Goal: Ask a question

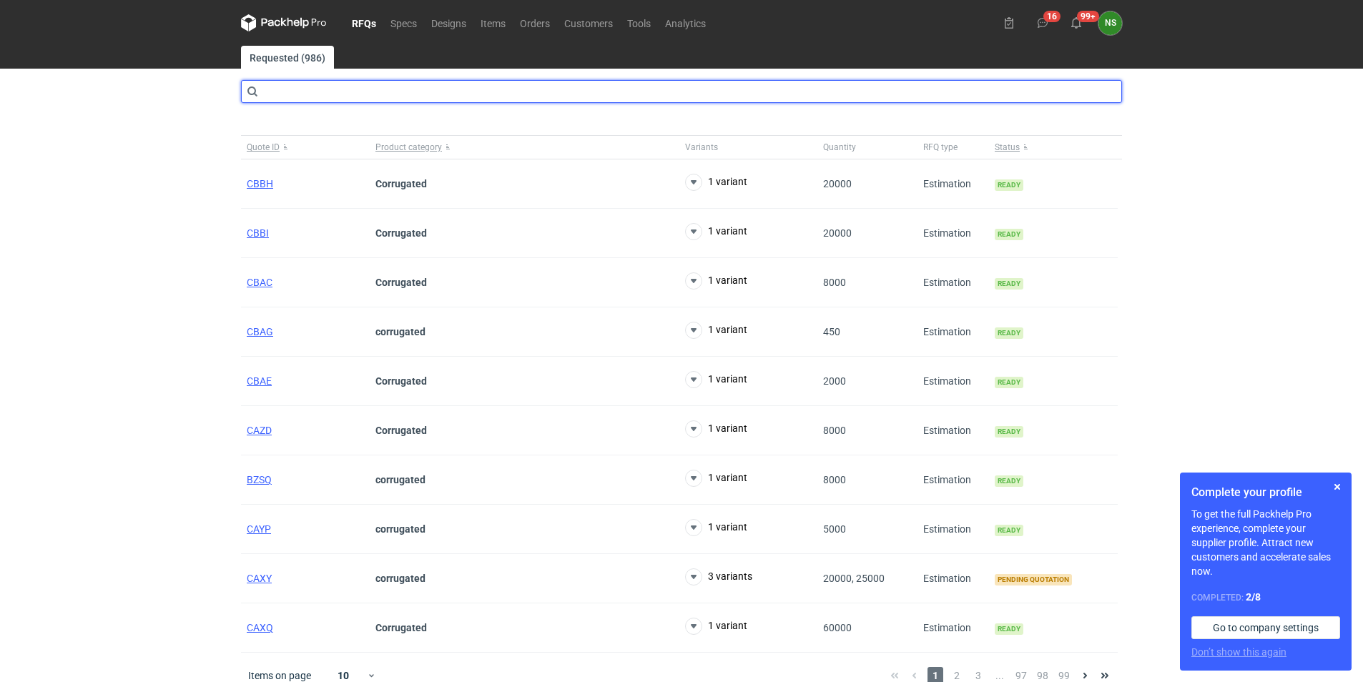
click at [265, 88] on input "text" at bounding box center [681, 91] width 881 height 23
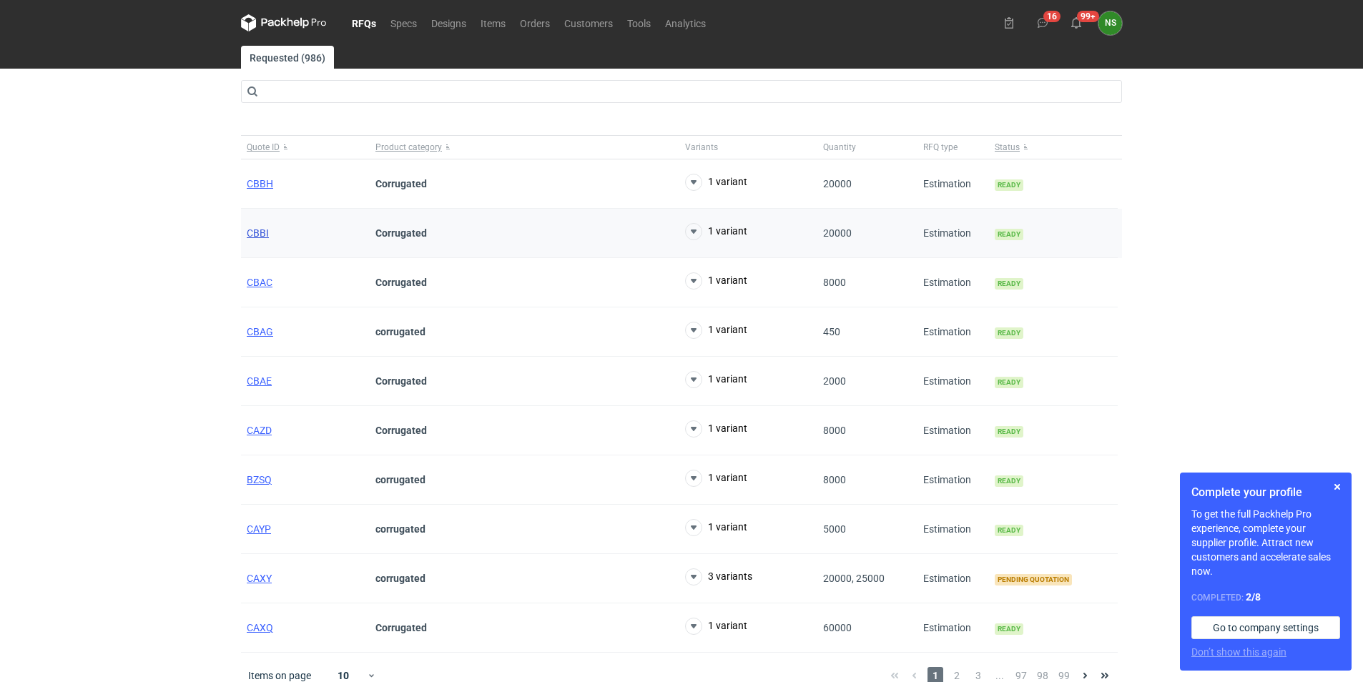
click at [260, 232] on span "CBBI" at bounding box center [258, 232] width 22 height 11
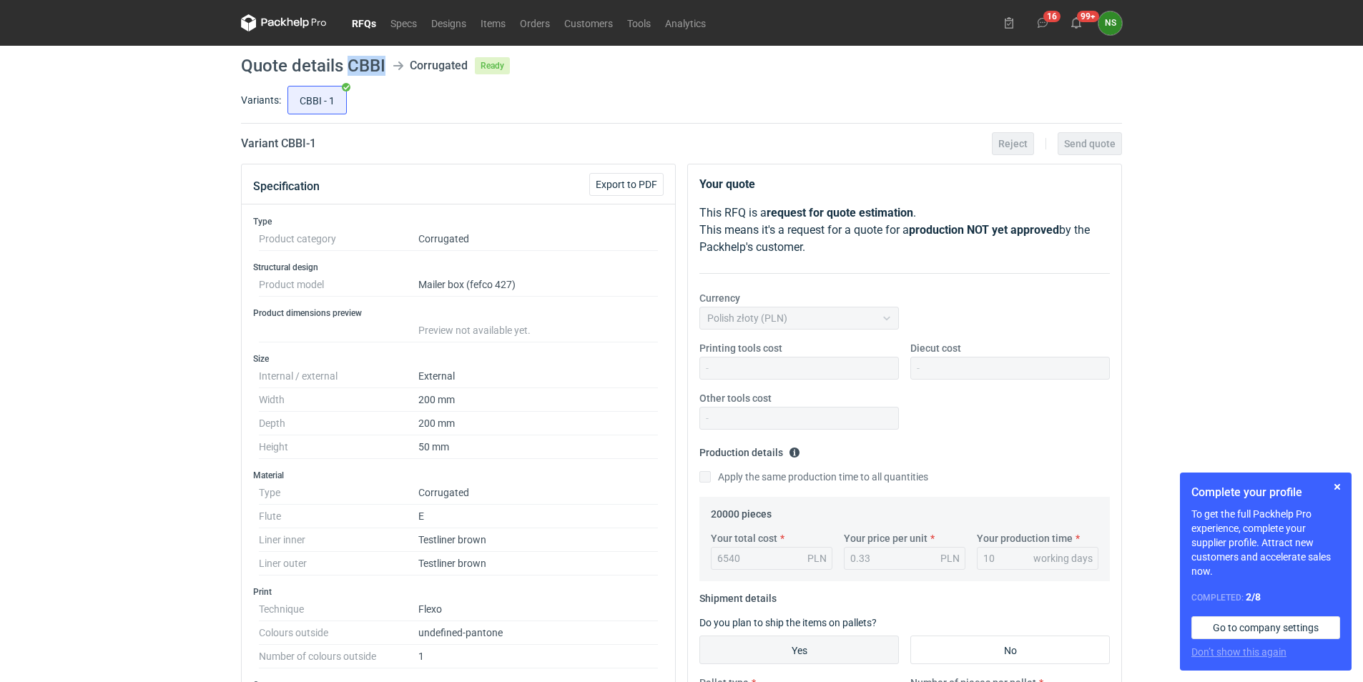
drag, startPoint x: 386, startPoint y: 64, endPoint x: 347, endPoint y: 64, distance: 39.3
click at [347, 64] on header "Quote details CBBI Corrugated Ready" at bounding box center [681, 65] width 881 height 17
copy h1 "CBBI"
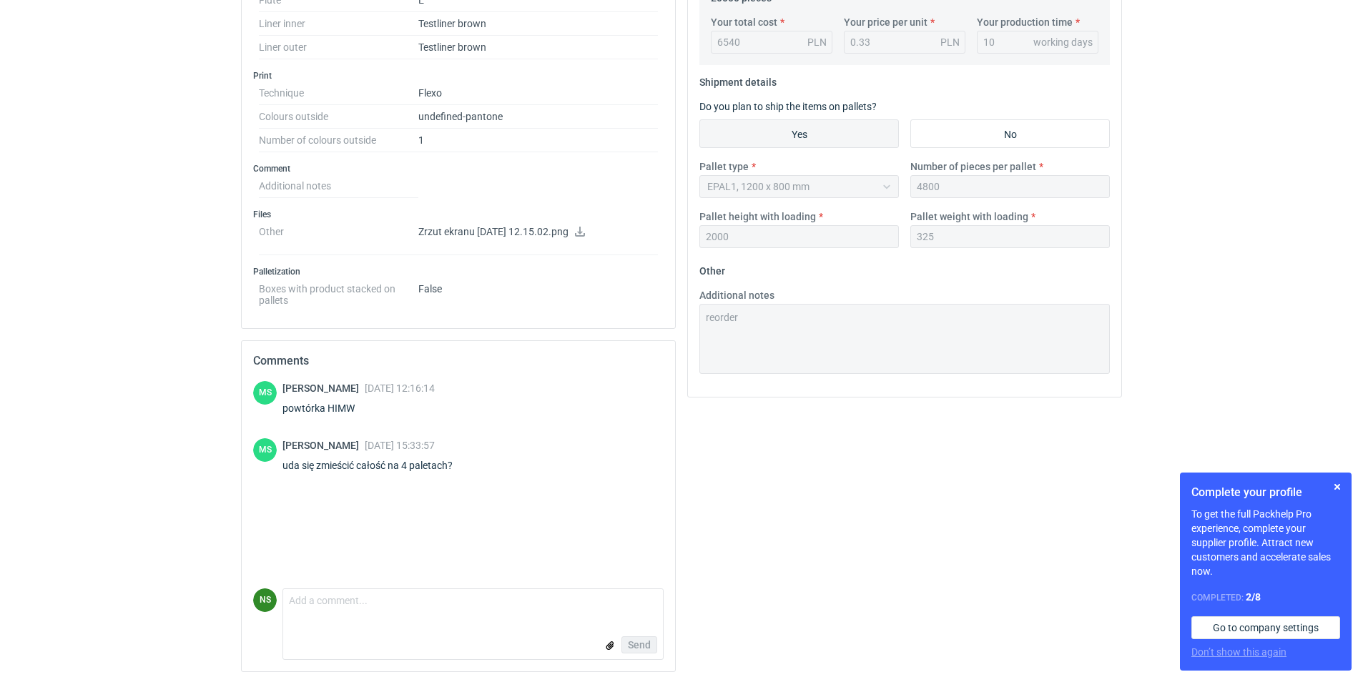
scroll to position [518, 0]
click at [331, 615] on textarea "Comment message" at bounding box center [473, 603] width 380 height 30
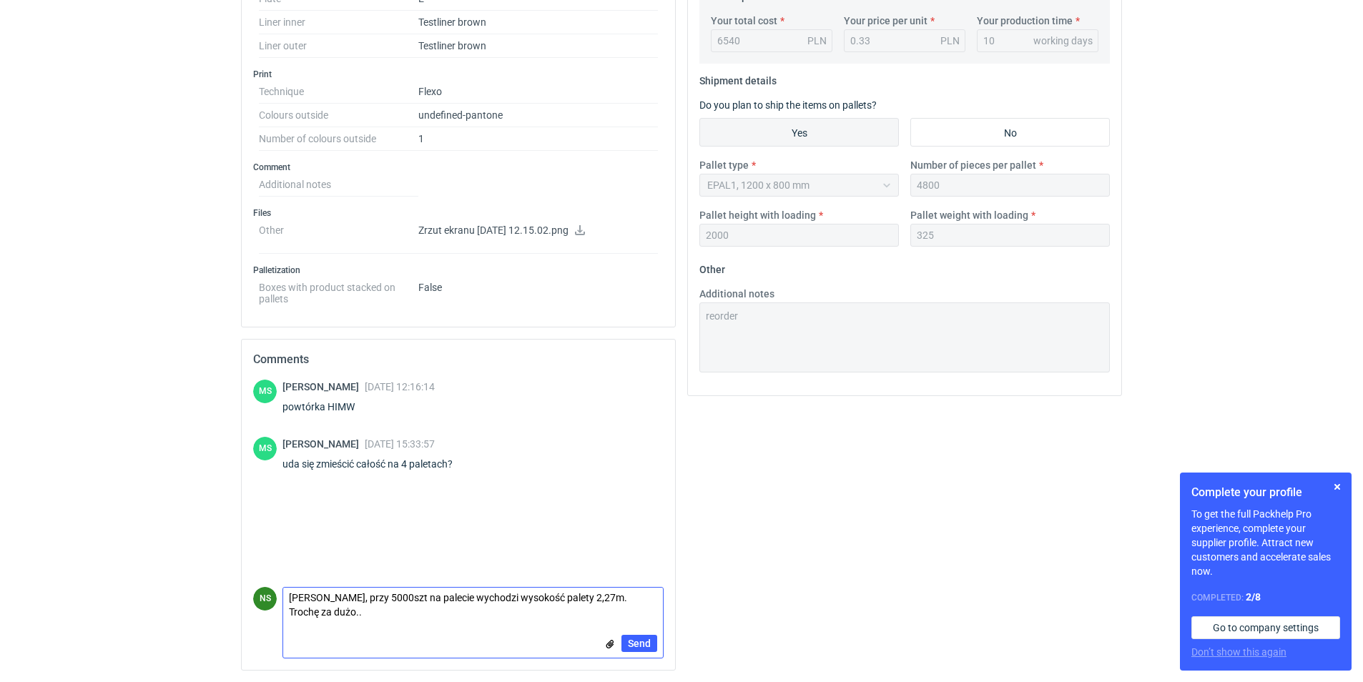
scroll to position [0, 0]
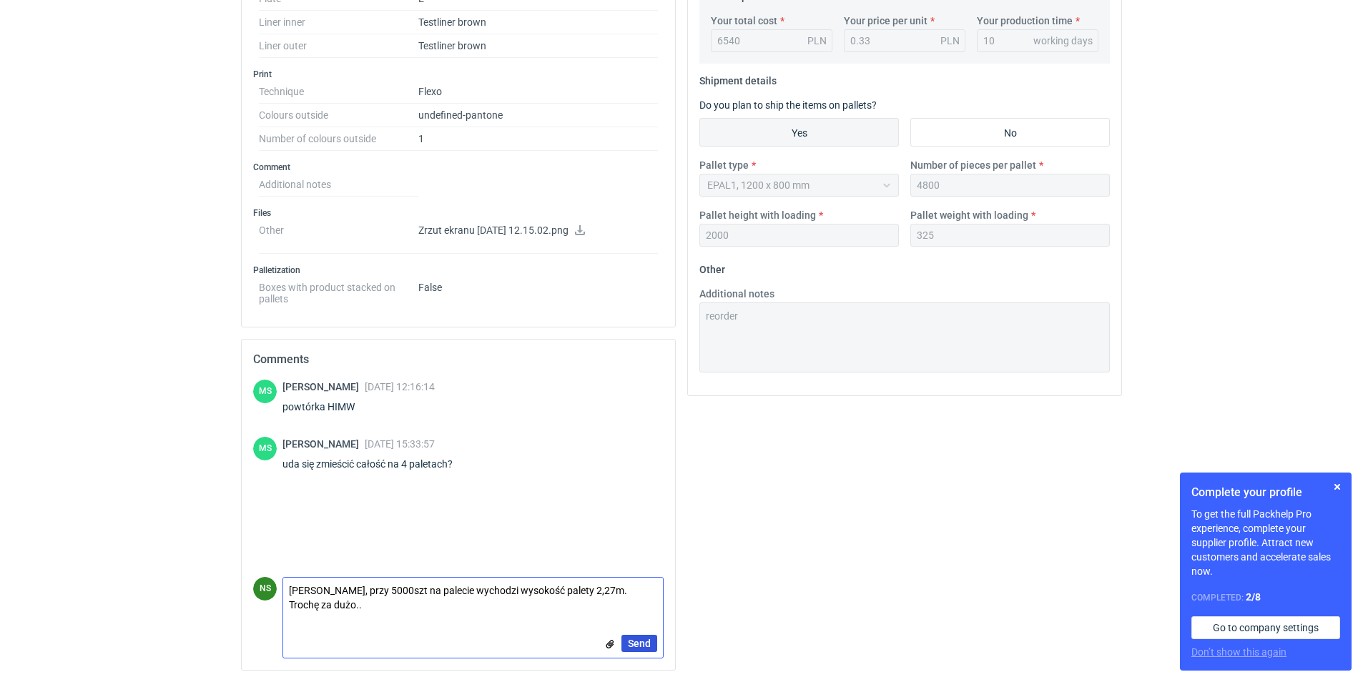
type textarea "[PERSON_NAME], przy 5000szt na palecie wychodzi wysokość palety 2,27m. Trochę z…"
click at [644, 641] on span "Send" at bounding box center [639, 644] width 23 height 10
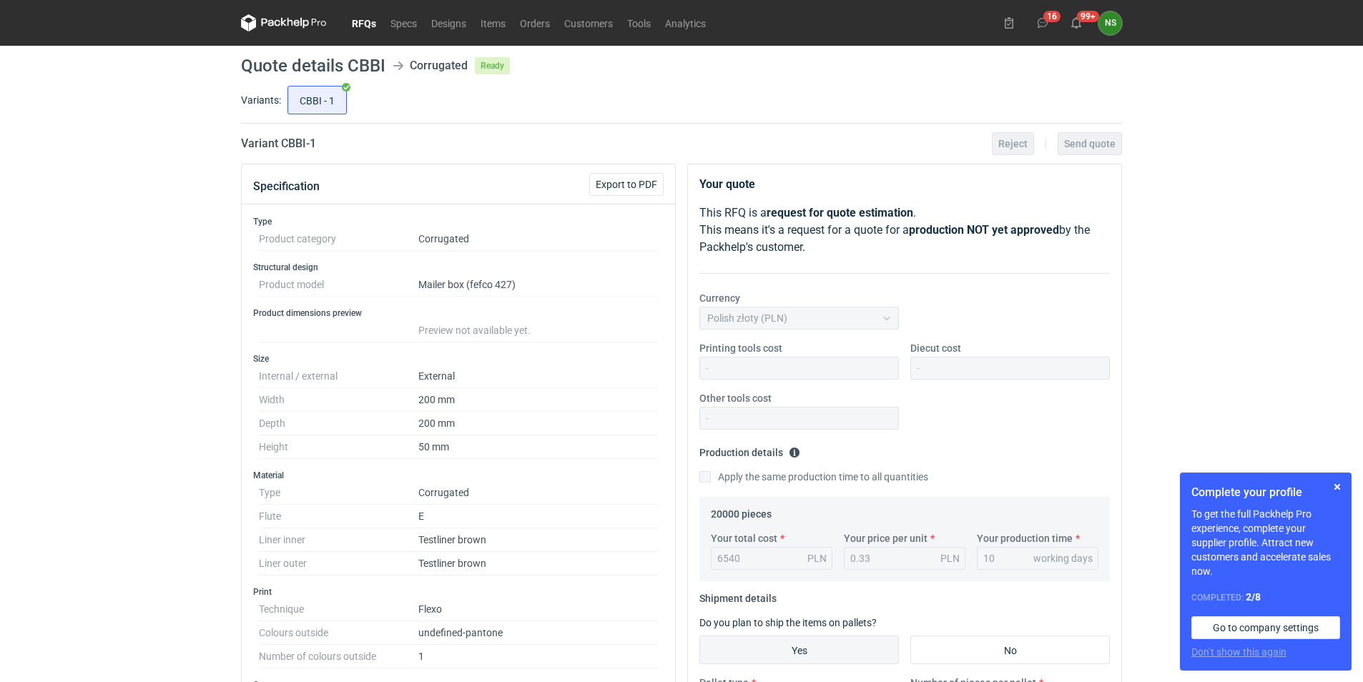
click at [362, 13] on nav "RFQs Specs Designs Items Orders Customers Tools Analytics" at bounding box center [477, 23] width 472 height 46
click at [363, 21] on link "RFQs" at bounding box center [364, 22] width 39 height 17
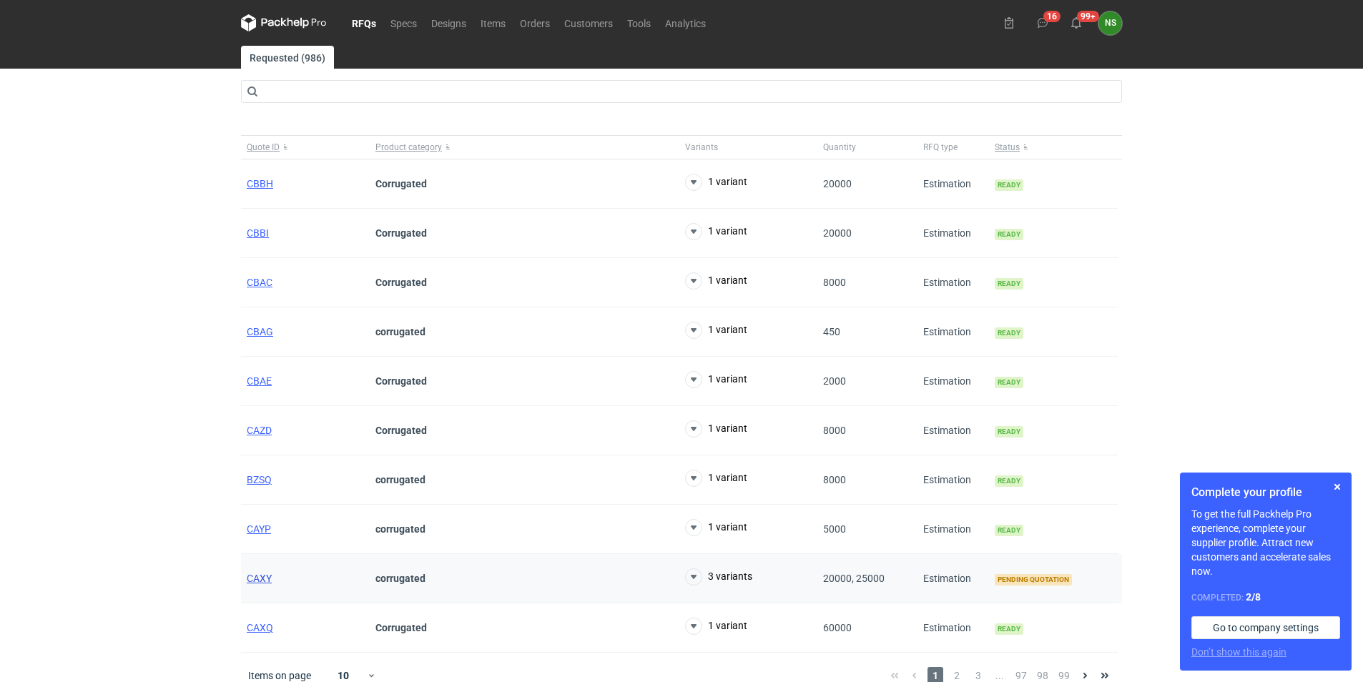
click at [255, 581] on span "CAXY" at bounding box center [259, 578] width 25 height 11
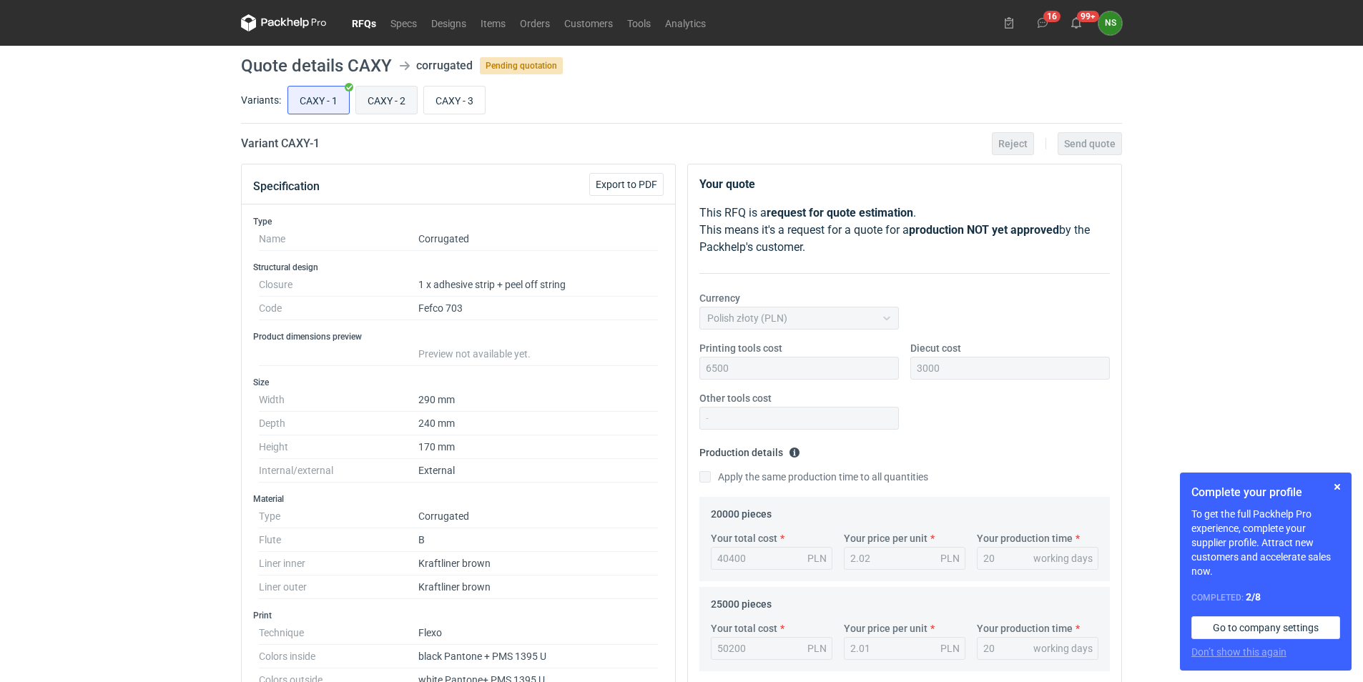
click at [368, 101] on input "CAXY - 2" at bounding box center [386, 100] width 61 height 27
radio input "true"
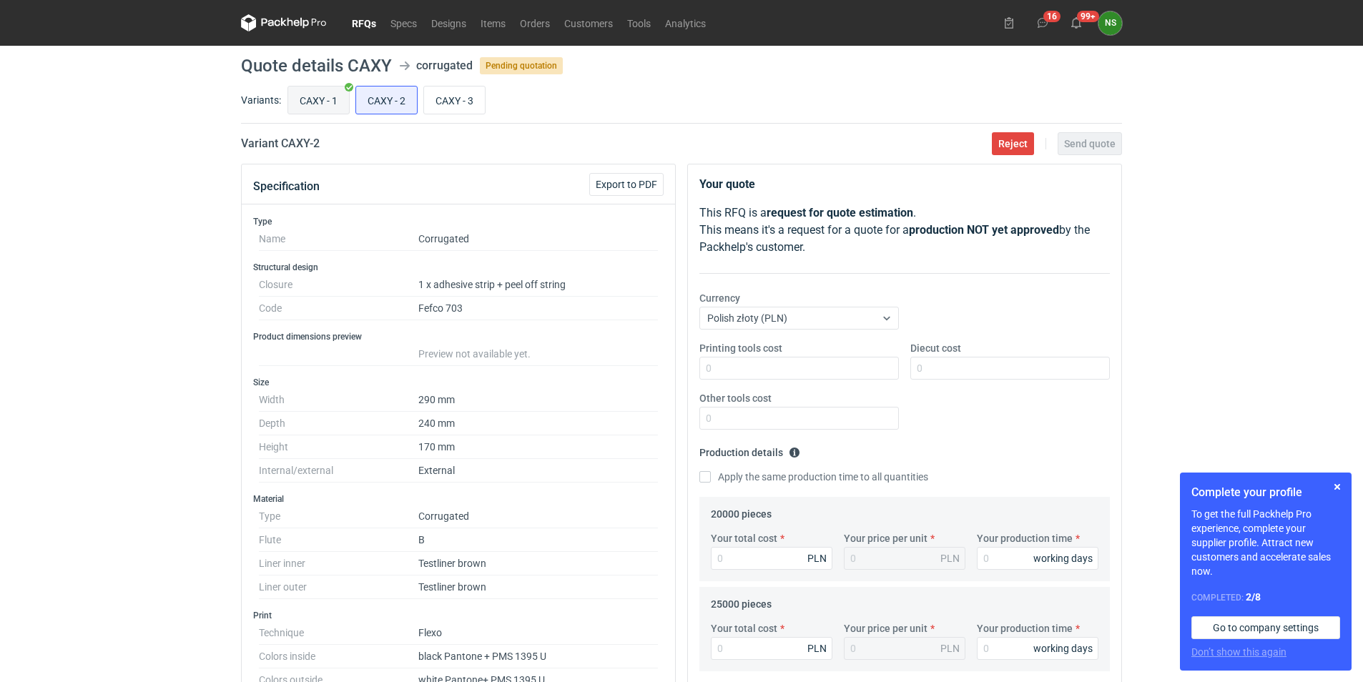
click at [330, 105] on input "CAXY - 1" at bounding box center [318, 100] width 61 height 27
radio input "true"
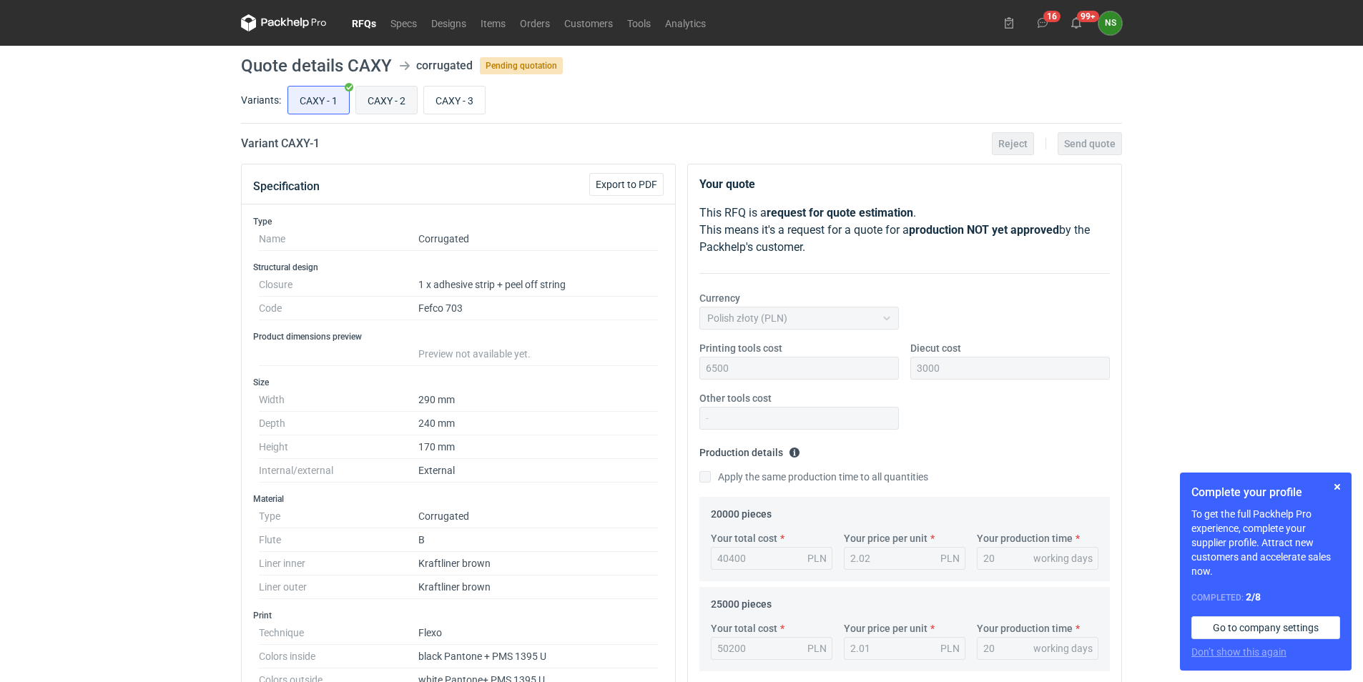
drag, startPoint x: 374, startPoint y: 107, endPoint x: 394, endPoint y: 105, distance: 20.1
click at [376, 107] on input "CAXY - 2" at bounding box center [386, 100] width 61 height 27
radio input "true"
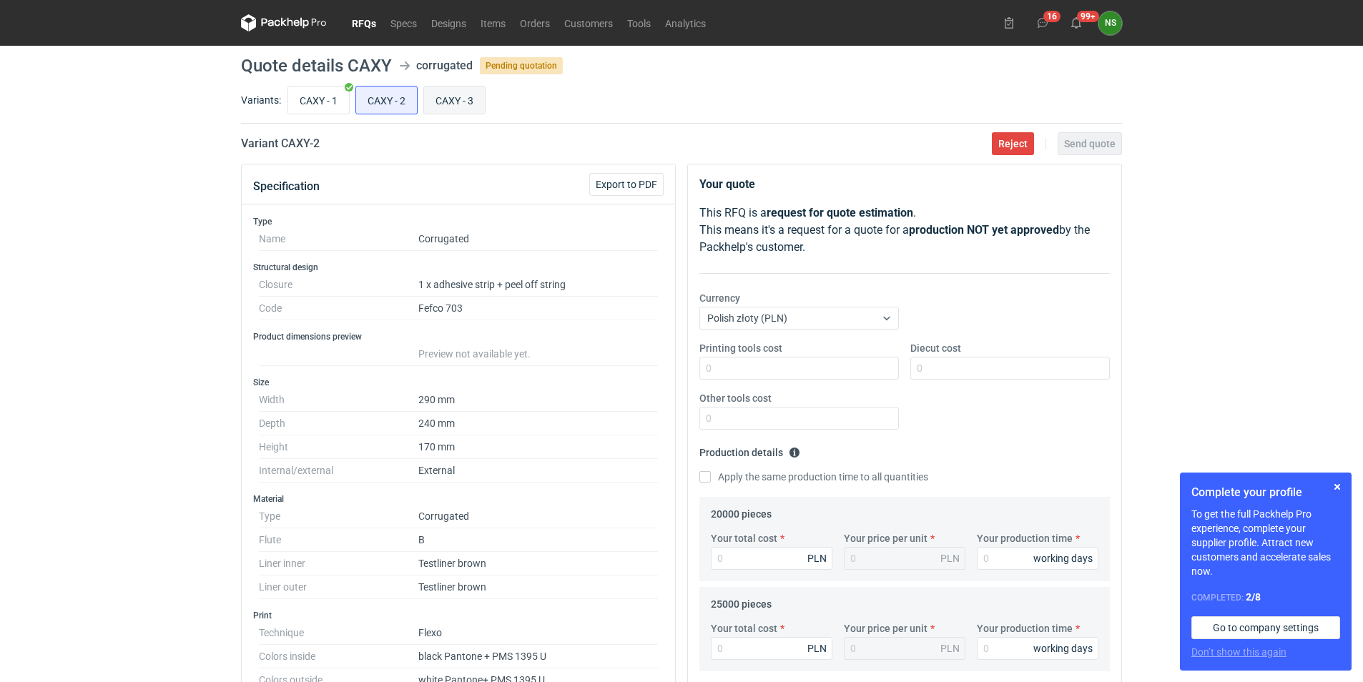
click at [444, 103] on input "CAXY - 3" at bounding box center [454, 100] width 61 height 27
radio input "true"
click at [310, 97] on input "CAXY - 1" at bounding box center [318, 100] width 61 height 27
radio input "true"
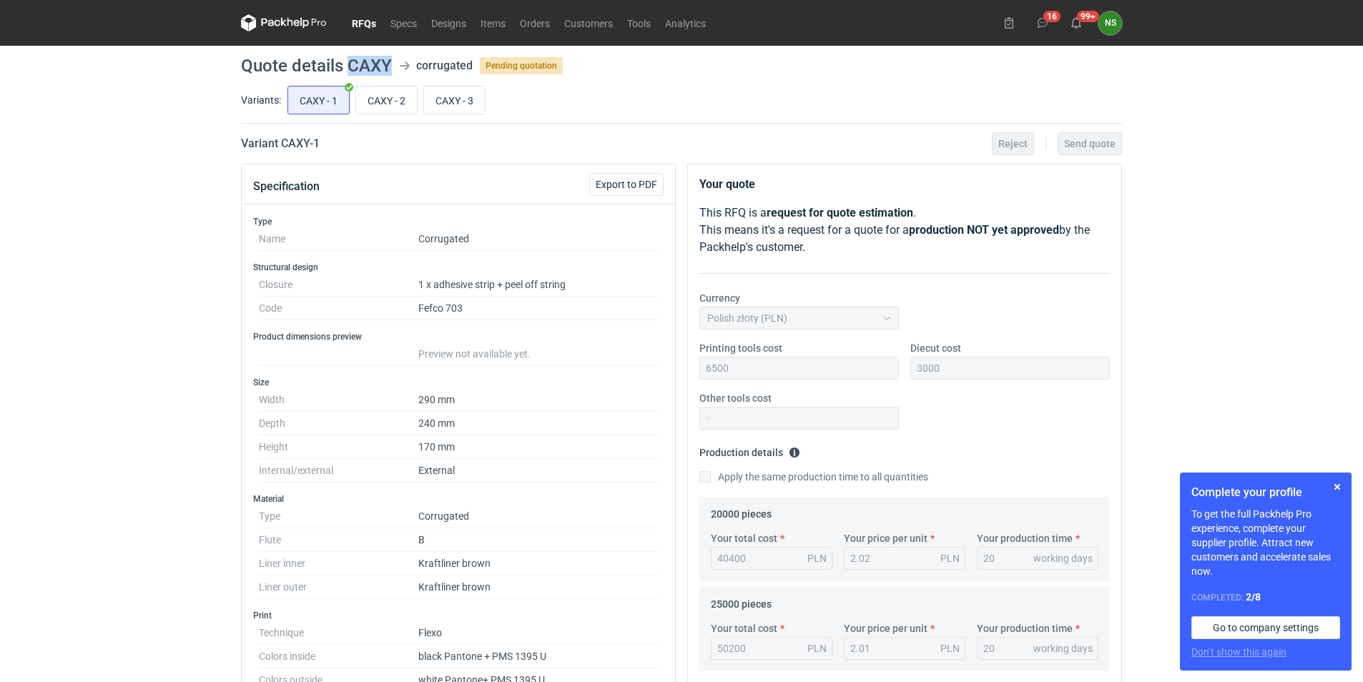
drag, startPoint x: 390, startPoint y: 62, endPoint x: 348, endPoint y: 60, distance: 41.5
click at [348, 60] on h1 "Quote details CAXY" at bounding box center [316, 65] width 151 height 17
copy h1 "CAXY"
click at [411, 103] on input "CAXY - 2" at bounding box center [386, 100] width 61 height 27
radio input "true"
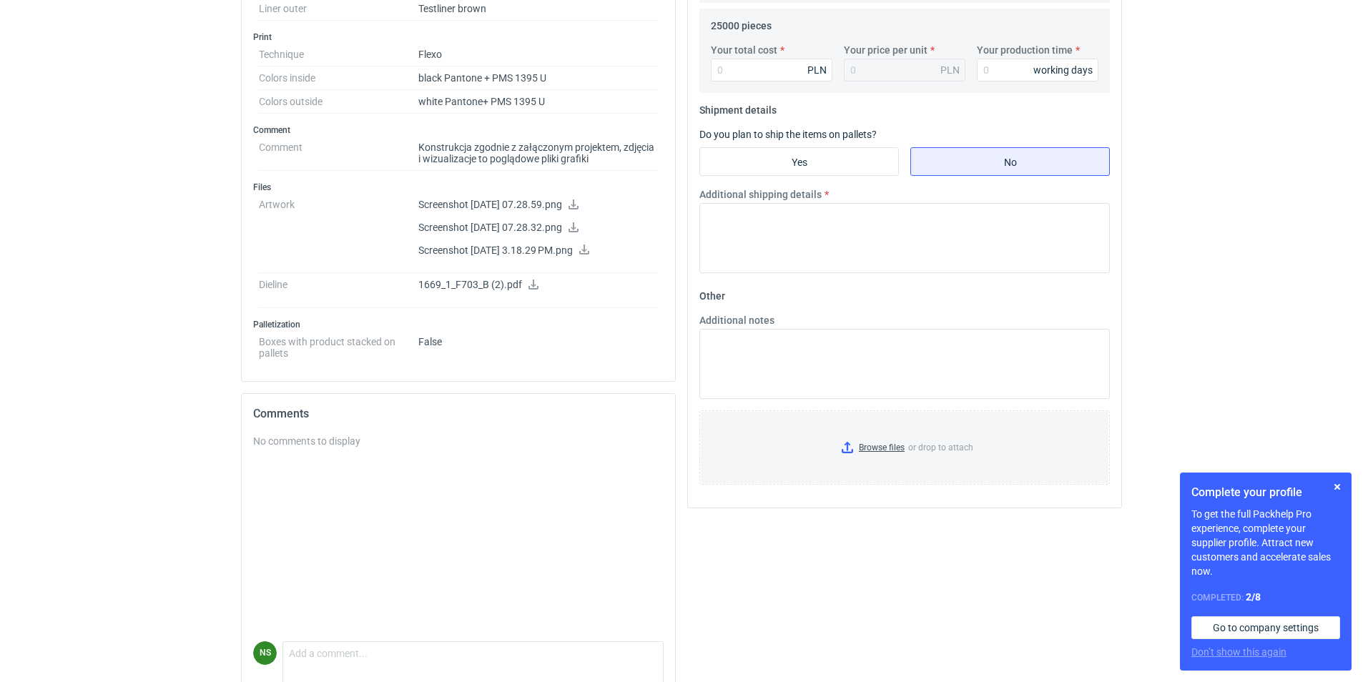
scroll to position [623, 0]
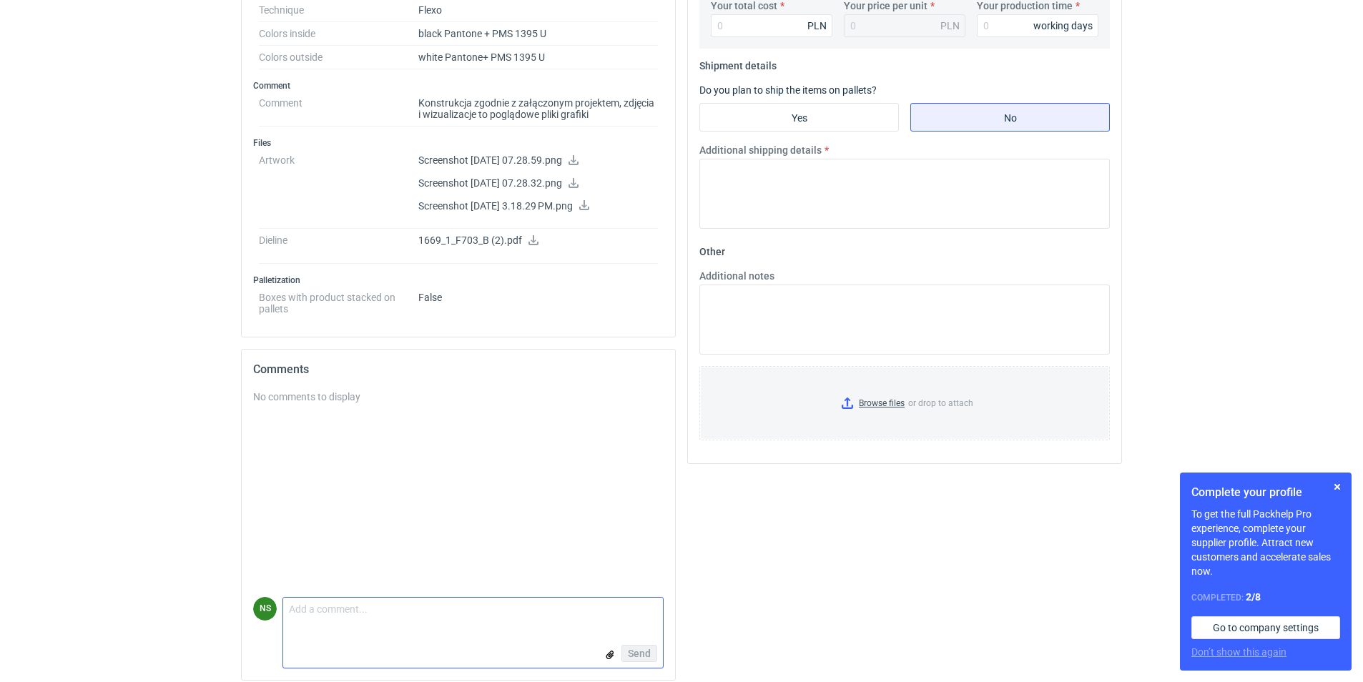
click at [305, 626] on textarea "Comment message" at bounding box center [473, 613] width 380 height 30
type textarea "Dzień dobry, jaką mam przyjąć gramature?"
click at [654, 651] on button "Send" at bounding box center [639, 653] width 36 height 17
drag, startPoint x: 1362, startPoint y: 373, endPoint x: 1366, endPoint y: 247, distance: 125.9
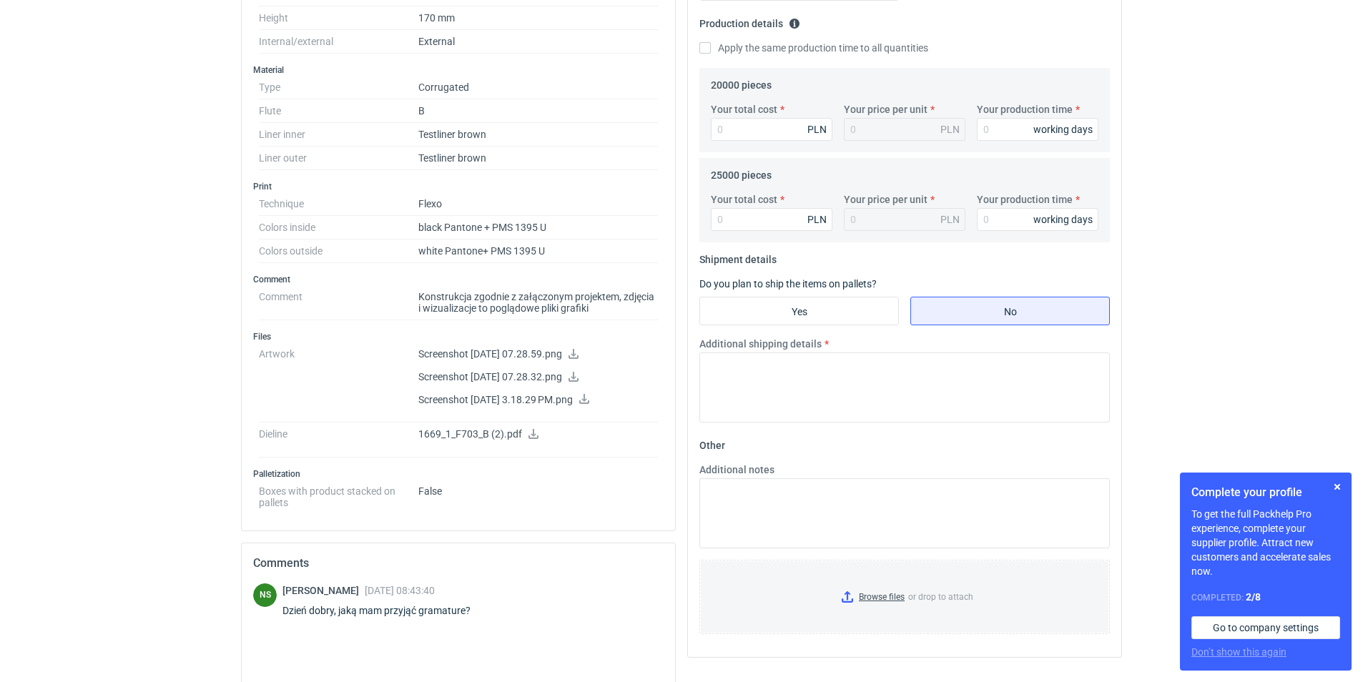
scroll to position [16, 0]
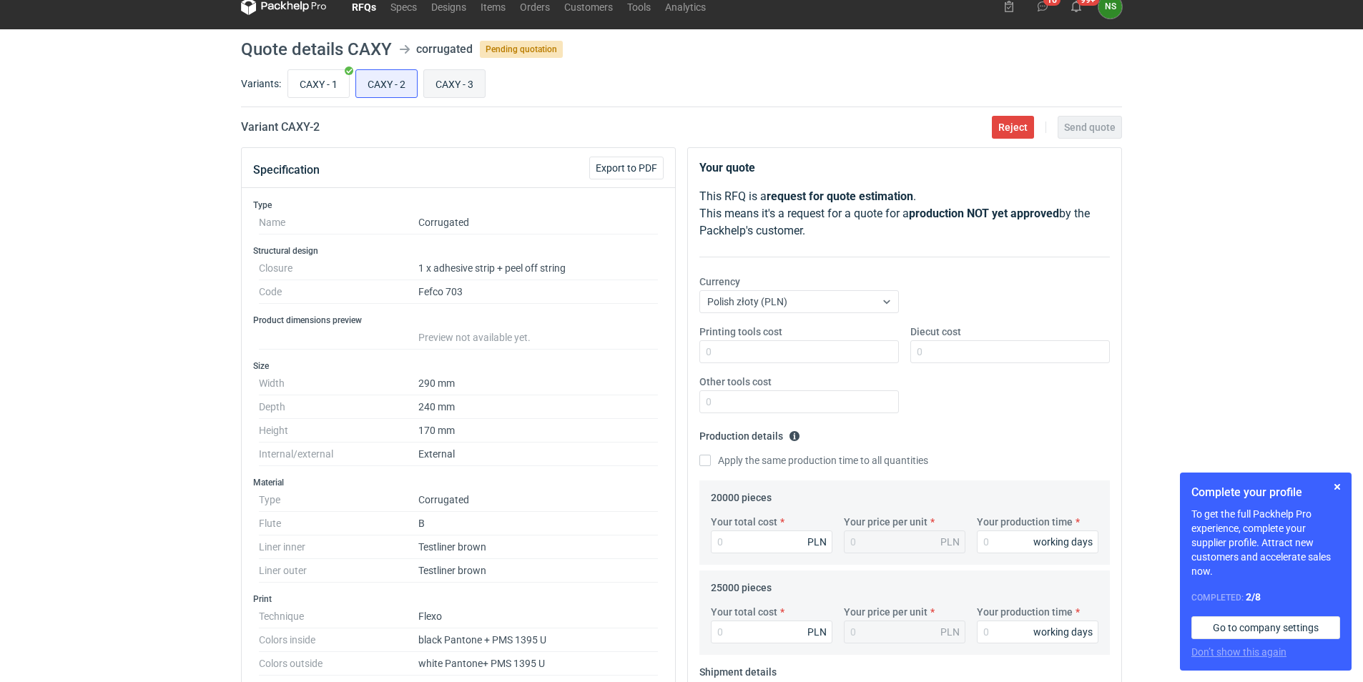
click at [469, 80] on input "CAXY - 3" at bounding box center [454, 83] width 61 height 27
radio input "true"
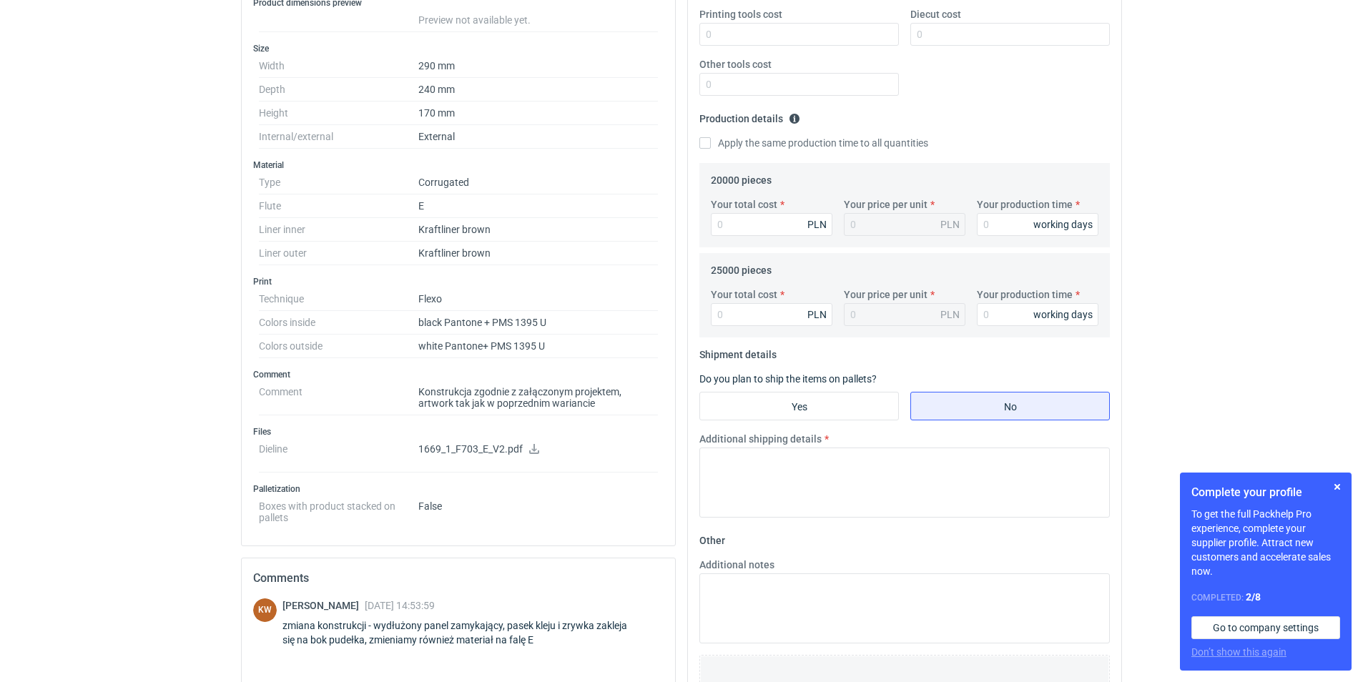
scroll to position [335, 0]
click at [533, 447] on icon at bounding box center [533, 448] width 11 height 10
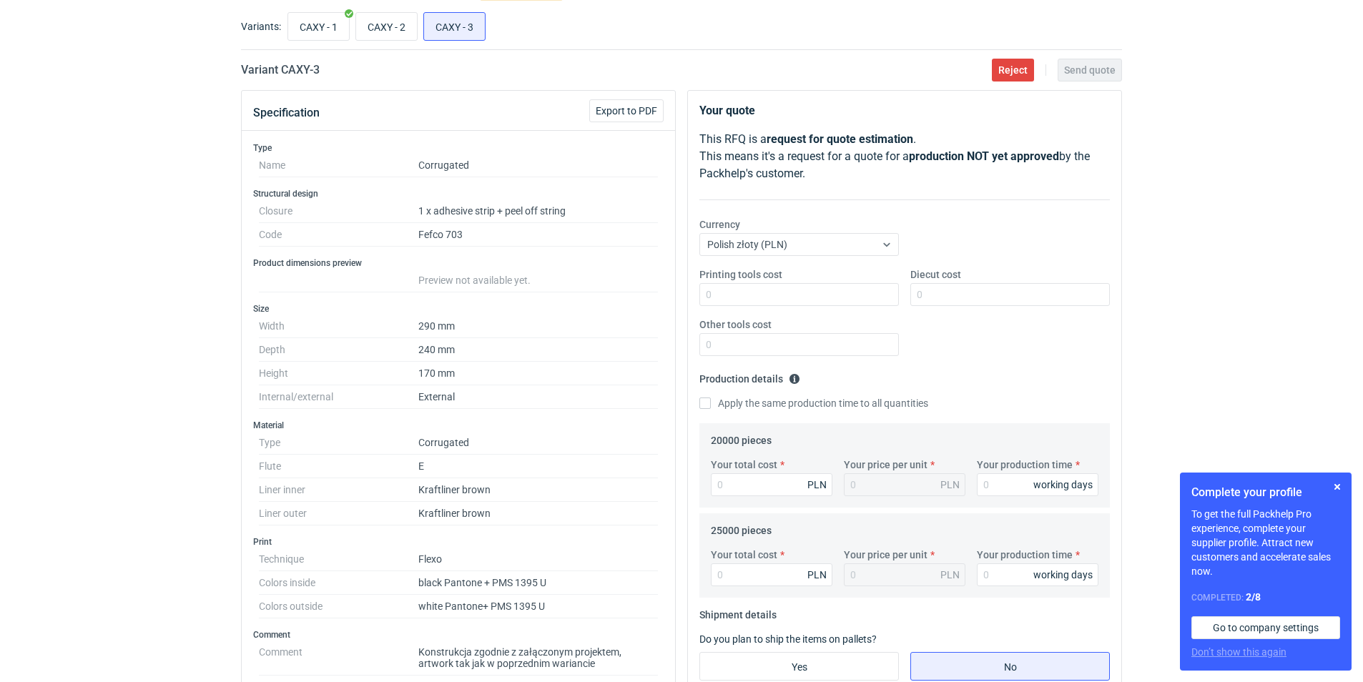
scroll to position [0, 0]
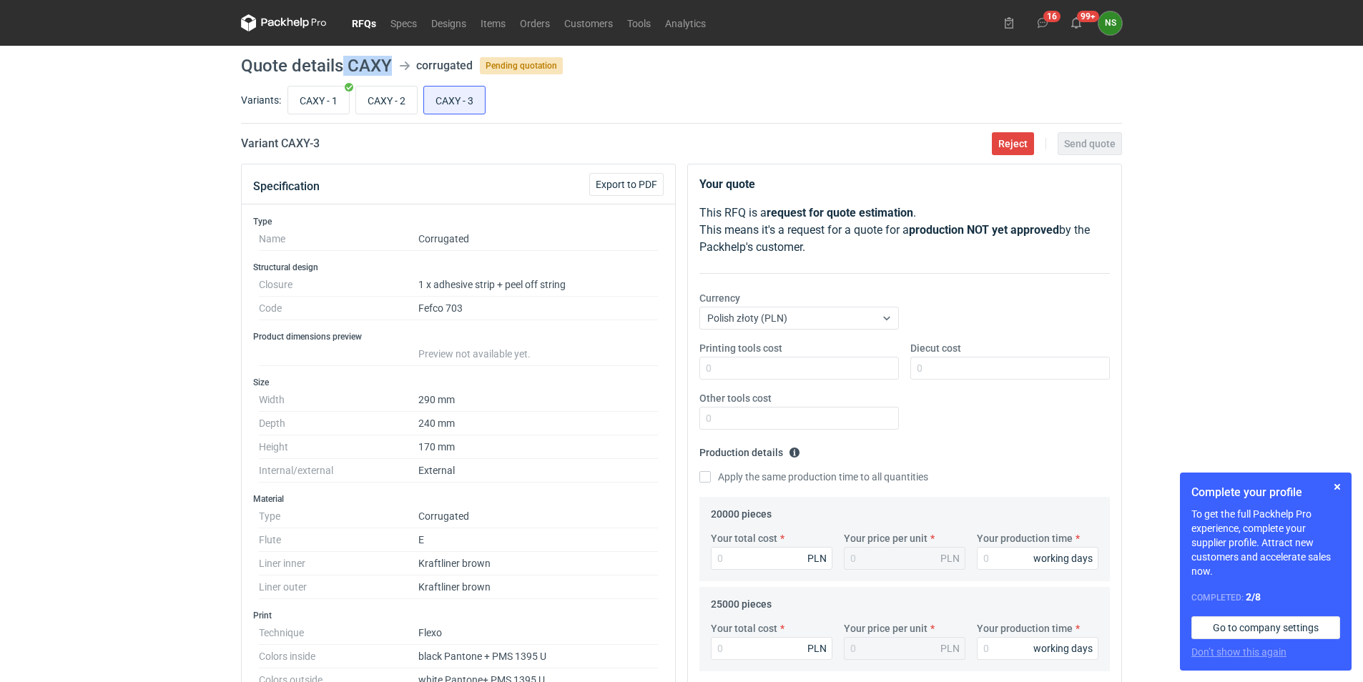
drag, startPoint x: 393, startPoint y: 63, endPoint x: 343, endPoint y: 64, distance: 50.1
click at [343, 64] on header "Quote details CAXY corrugated Pending quotation" at bounding box center [681, 65] width 881 height 17
copy h1 "CAXY"
click at [307, 104] on input "CAXY - 1" at bounding box center [318, 100] width 61 height 27
radio input "true"
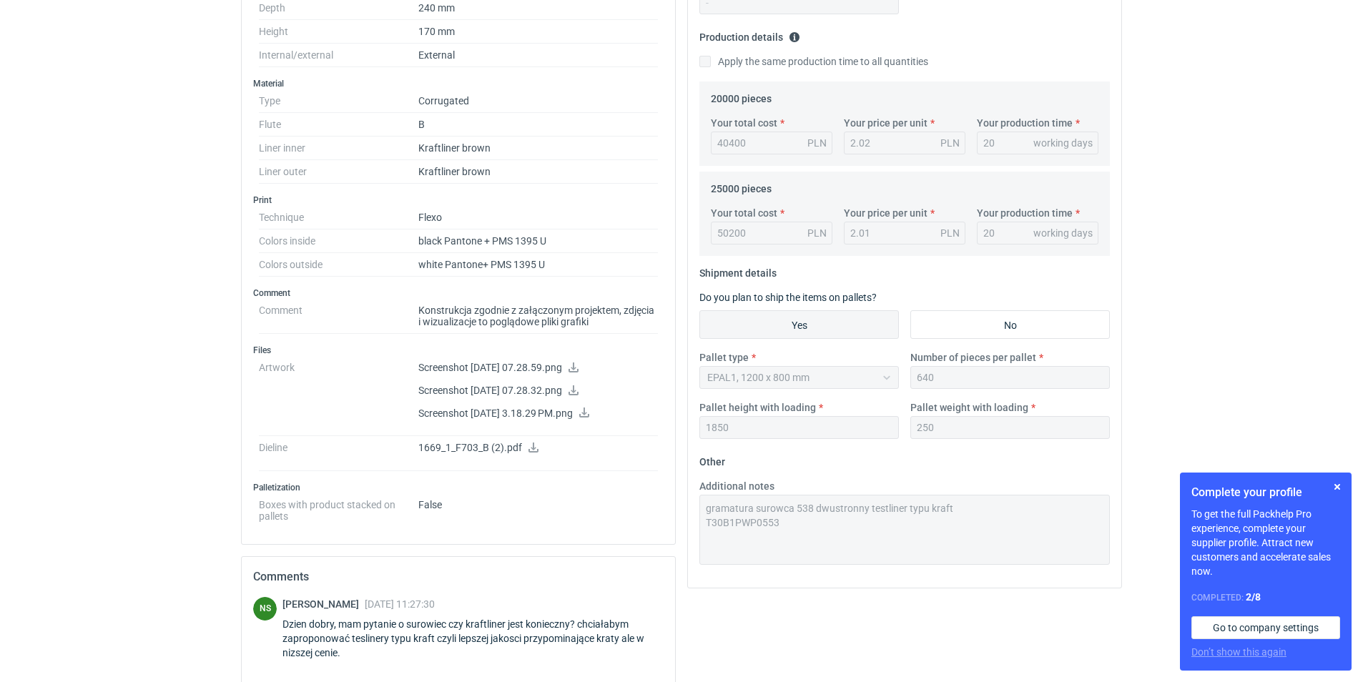
scroll to position [413, 0]
click at [579, 368] on icon at bounding box center [573, 370] width 11 height 10
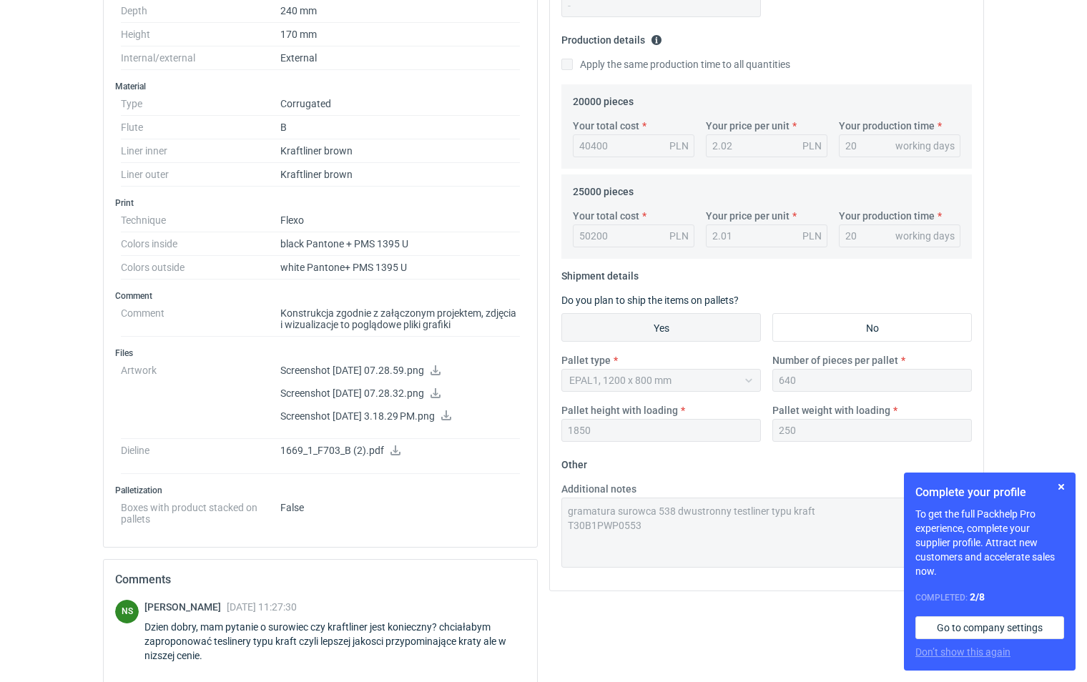
click at [441, 392] on icon at bounding box center [435, 393] width 11 height 10
click at [485, 420] on p "Screenshot [DATE] 3.18.29 PM.png" at bounding box center [400, 416] width 240 height 13
click at [451, 415] on icon at bounding box center [446, 415] width 10 height 10
